Goal: Task Accomplishment & Management: Manage account settings

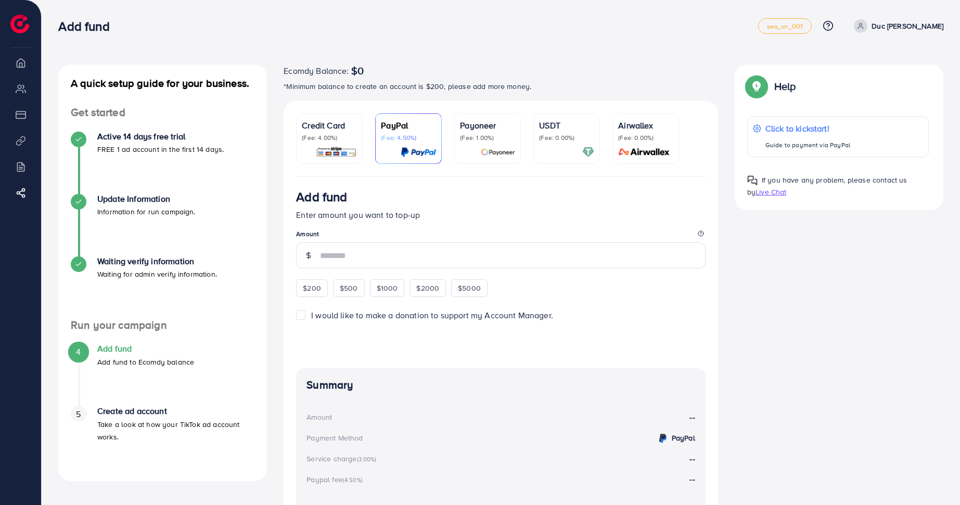
click at [926, 26] on p "Duc [PERSON_NAME]" at bounding box center [908, 26] width 72 height 12
click at [918, 23] on p "Duc [PERSON_NAME]" at bounding box center [908, 26] width 72 height 12
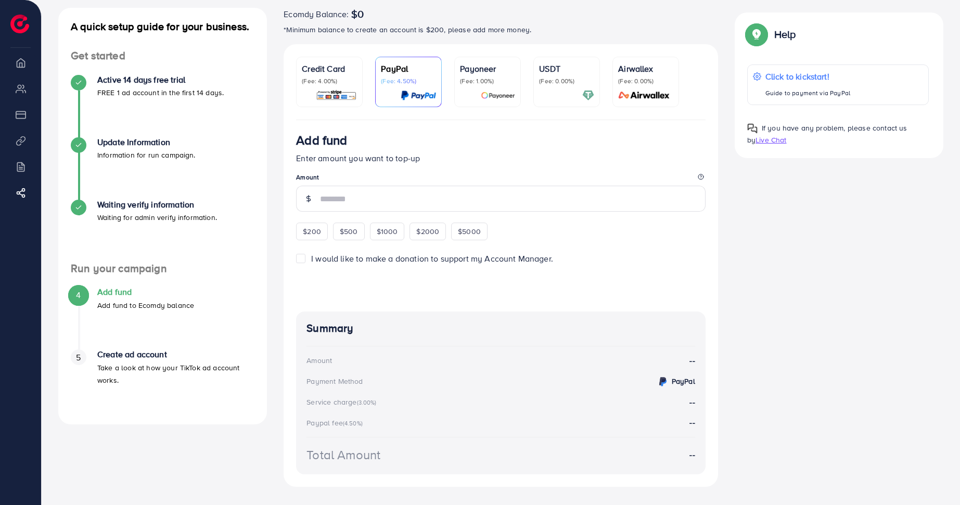
scroll to position [110, 0]
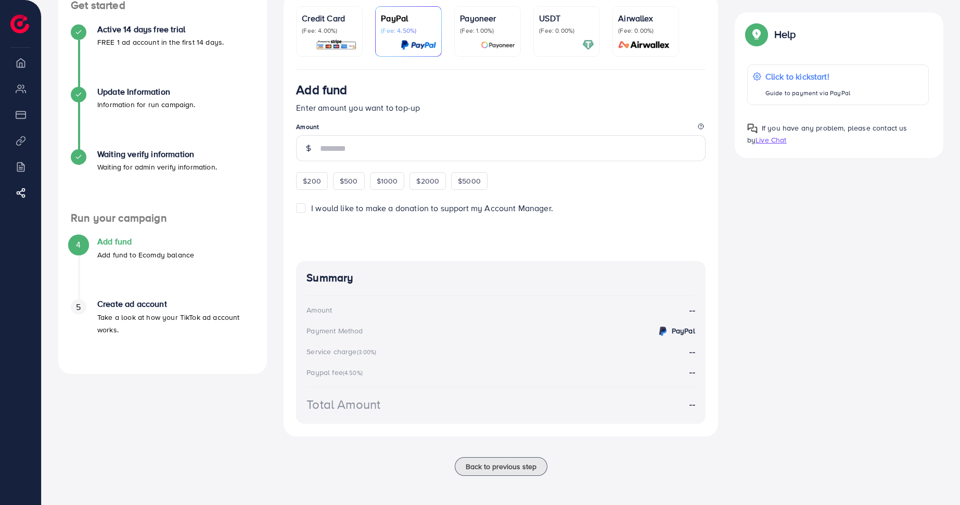
click at [25, 144] on li "Product Links" at bounding box center [20, 140] width 41 height 21
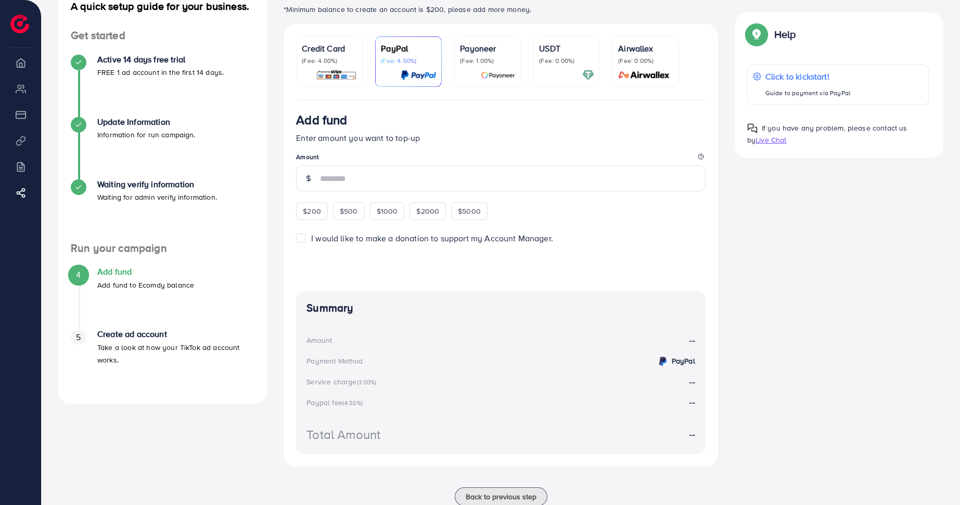
scroll to position [0, 0]
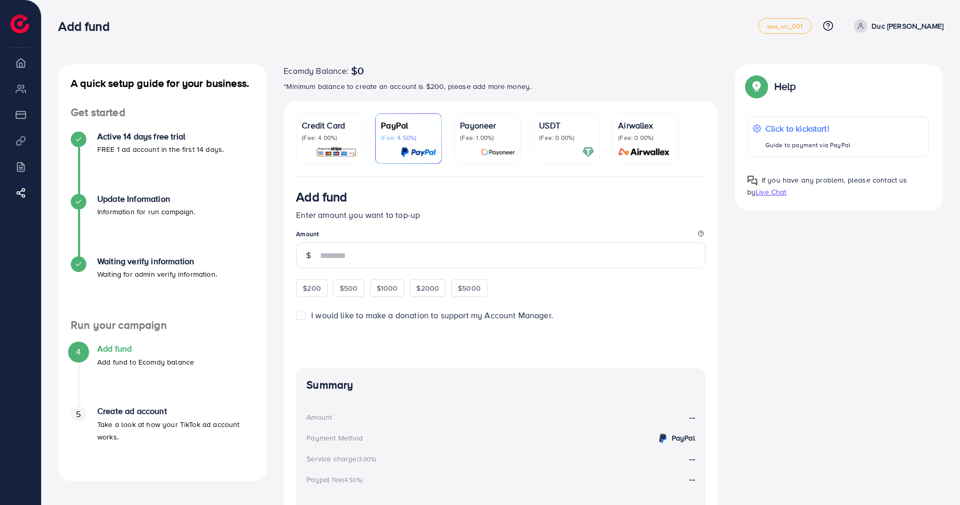
click at [908, 27] on link "Duc [PERSON_NAME]" at bounding box center [897, 26] width 94 height 14
click at [770, 189] on span "Live Chat" at bounding box center [771, 192] width 31 height 10
click at [905, 22] on link "Duc [PERSON_NAME]" at bounding box center [897, 26] width 94 height 14
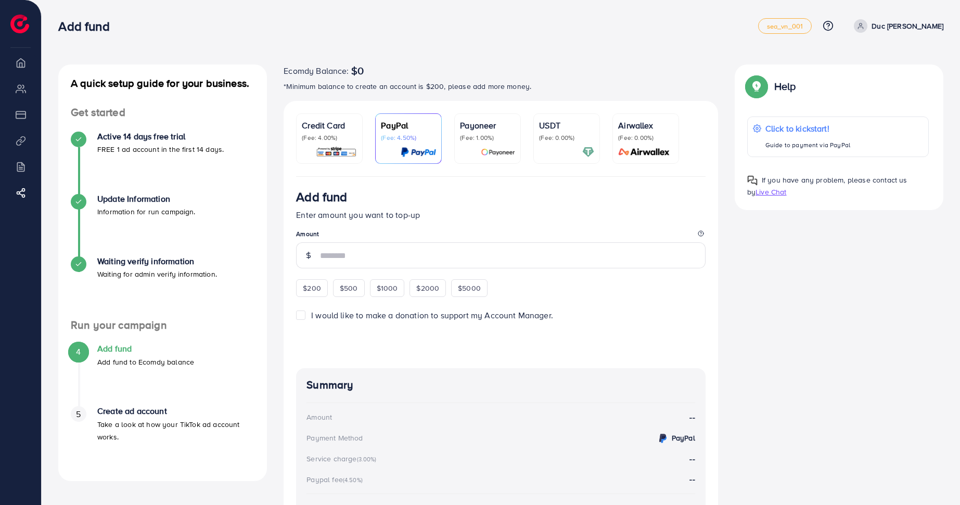
click at [26, 30] on img at bounding box center [19, 24] width 19 height 19
